Goal: Navigation & Orientation: Understand site structure

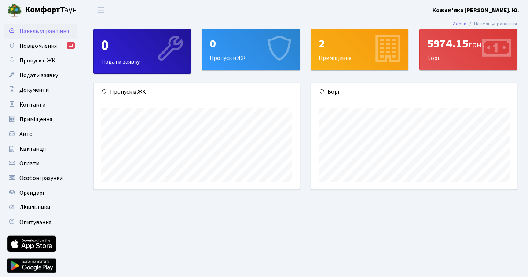
scroll to position [106, 206]
click at [35, 148] on span "Квитанції" at bounding box center [32, 149] width 27 height 8
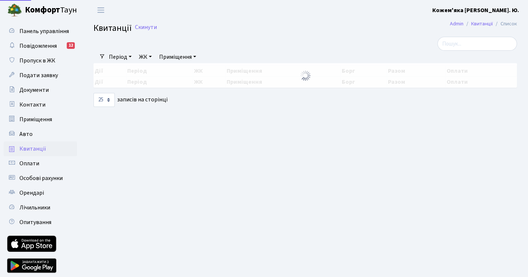
select select "25"
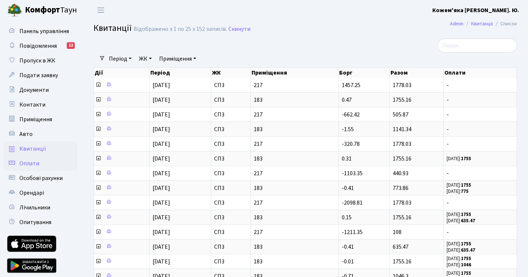
click at [42, 163] on link "Оплати" at bounding box center [40, 163] width 73 height 15
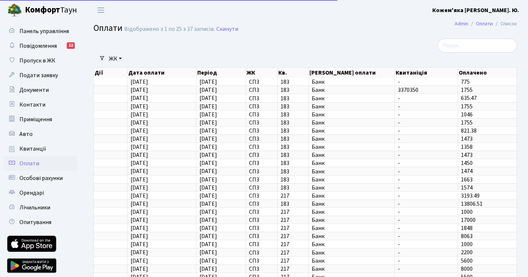
select select "25"
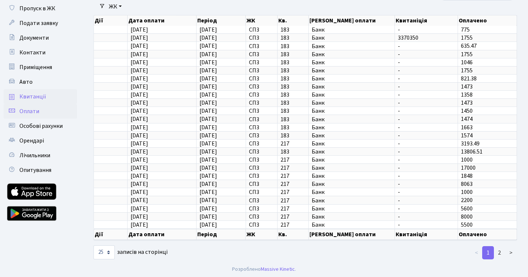
click at [36, 98] on span "Квитанції" at bounding box center [32, 96] width 27 height 8
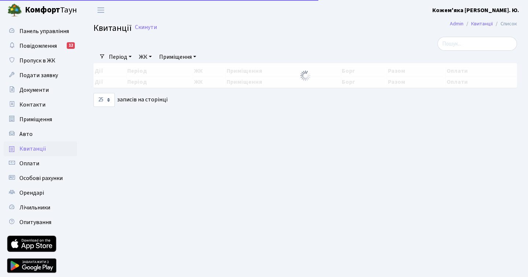
select select "25"
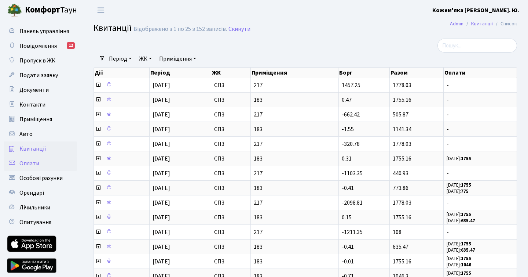
click at [36, 164] on span "Оплати" at bounding box center [29, 163] width 20 height 8
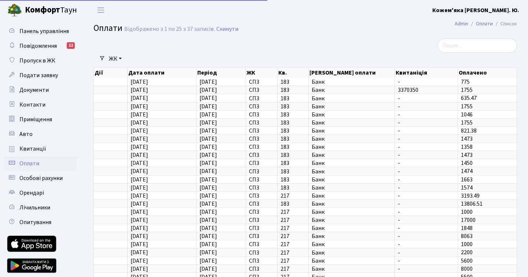
select select "25"
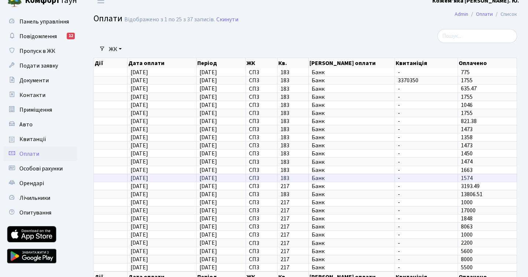
scroll to position [7, 0]
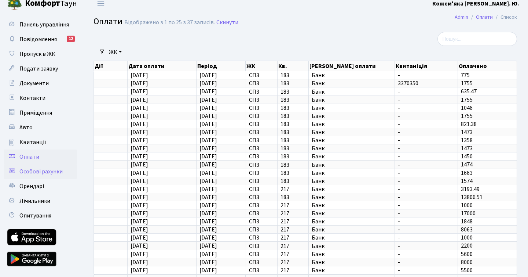
click at [54, 175] on span "Особові рахунки" at bounding box center [40, 171] width 43 height 8
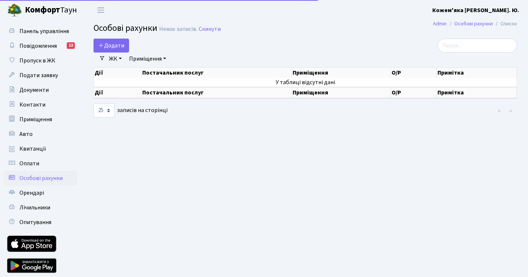
select select "25"
click at [49, 31] on span "Панель управління" at bounding box center [44, 31] width 50 height 8
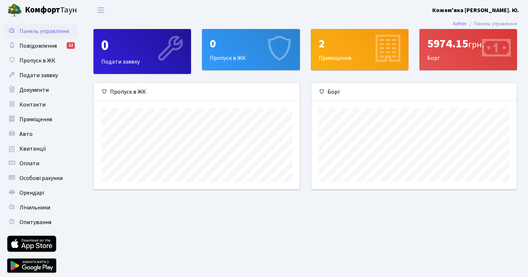
scroll to position [106, 206]
click at [468, 46] on div "5974.15 грн." at bounding box center [469, 44] width 82 height 14
click at [505, 54] on icon at bounding box center [496, 49] width 35 height 35
click at [502, 47] on icon at bounding box center [496, 49] width 35 height 35
